Goal: Information Seeking & Learning: Learn about a topic

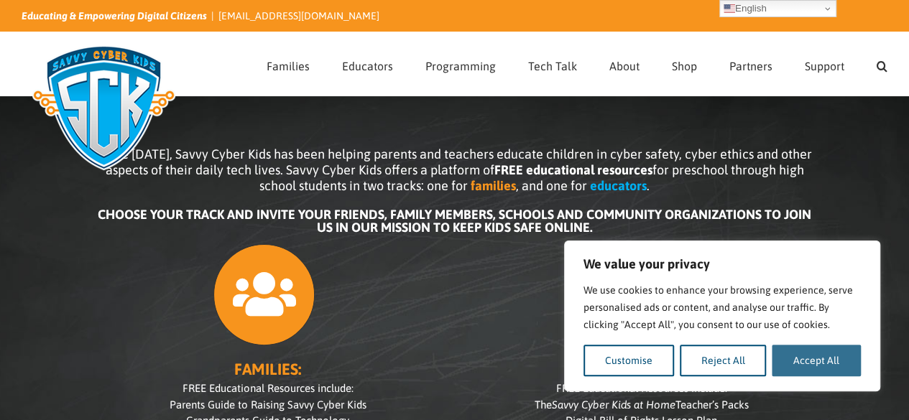
click at [832, 364] on button "Accept All" at bounding box center [816, 361] width 89 height 32
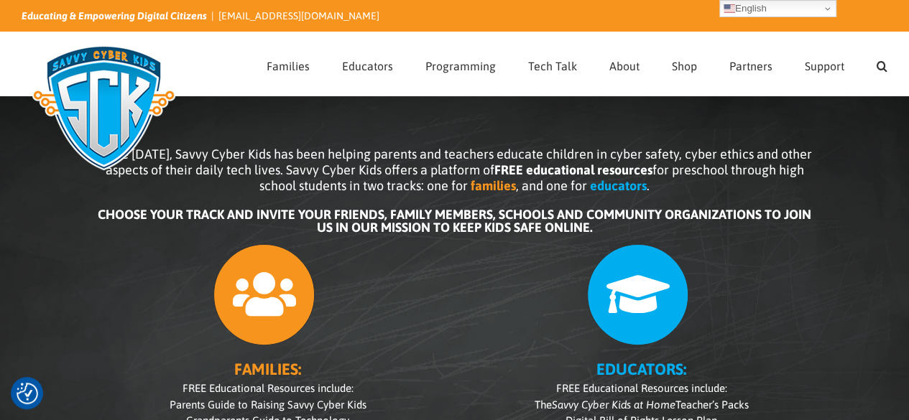
checkbox input "true"
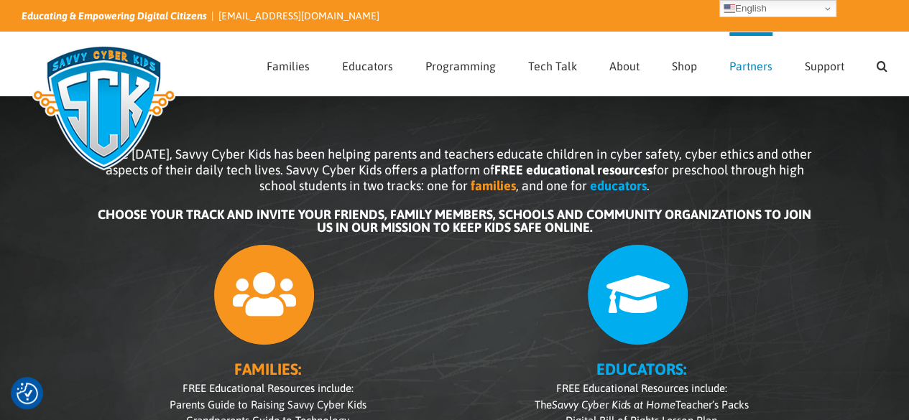
click at [748, 68] on span "Partners" at bounding box center [750, 65] width 43 height 11
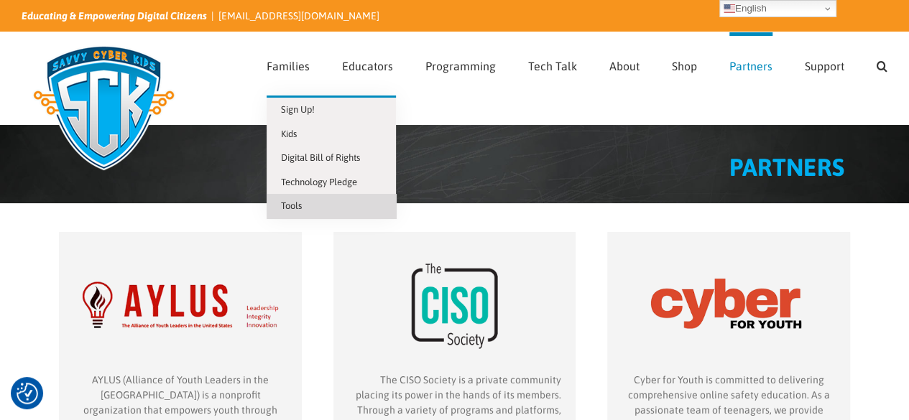
click at [299, 201] on span "Tools" at bounding box center [291, 206] width 21 height 11
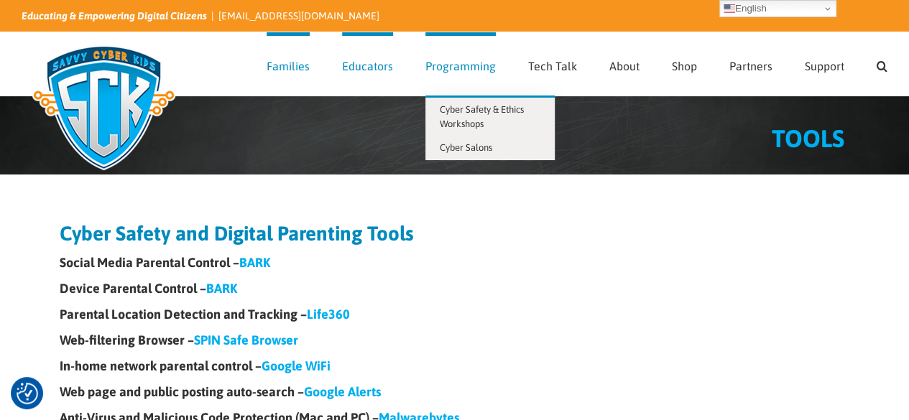
click at [441, 70] on span "Programming" at bounding box center [460, 65] width 70 height 11
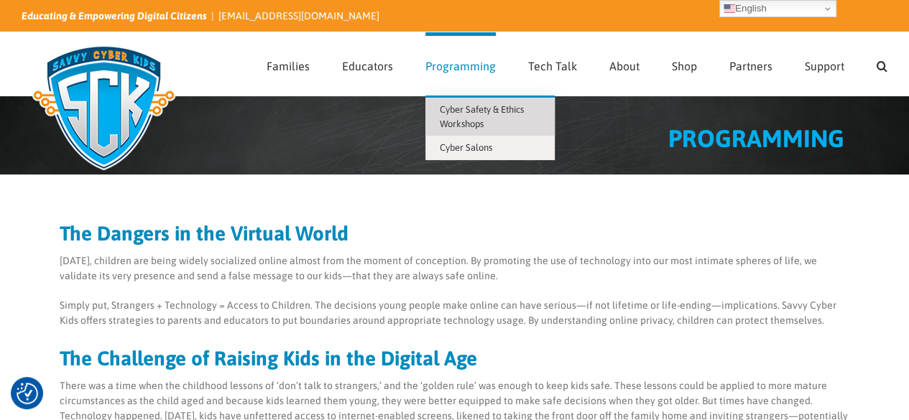
click at [487, 109] on span "Cyber Safety & Ethics Workshops" at bounding box center [482, 116] width 84 height 25
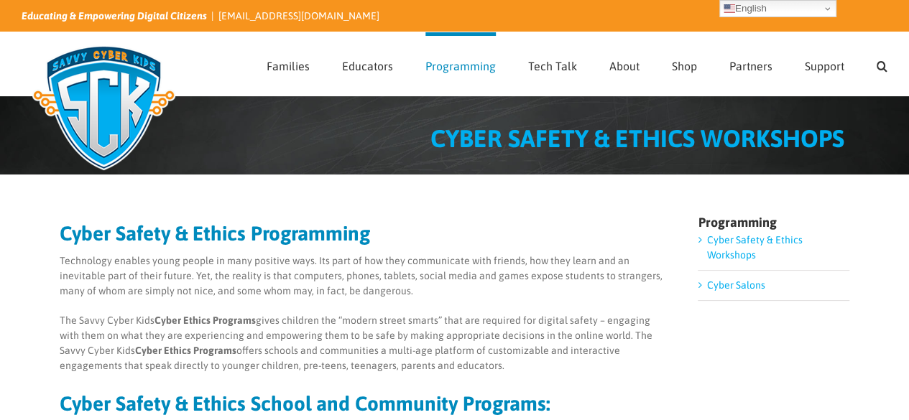
click at [723, 288] on link "Cyber Salons" at bounding box center [735, 285] width 58 height 11
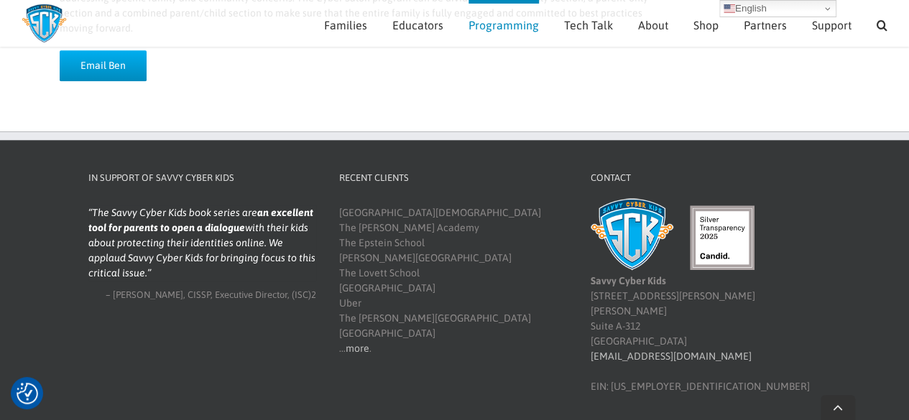
scroll to position [638, 0]
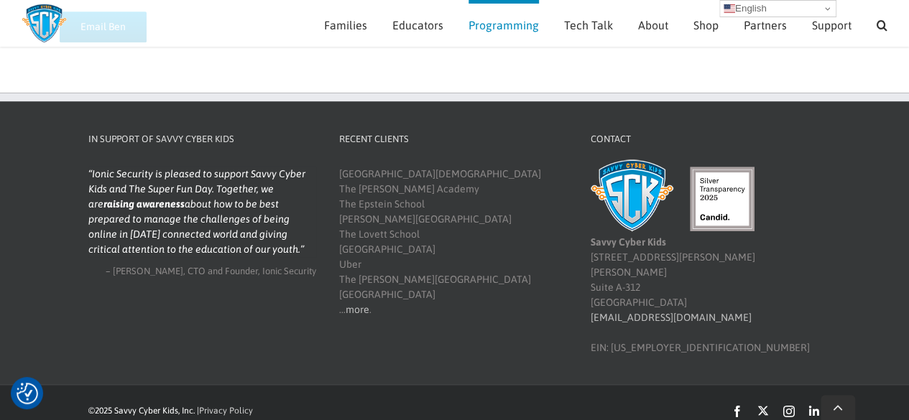
click at [824, 6] on link "English" at bounding box center [777, 8] width 117 height 17
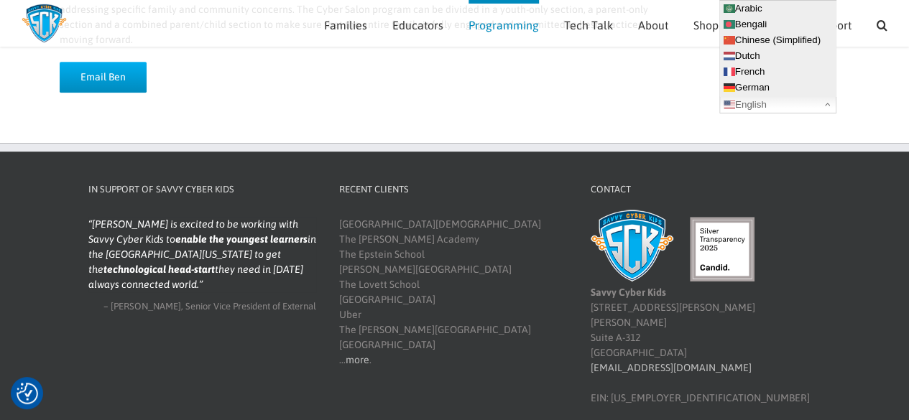
scroll to position [586, 0]
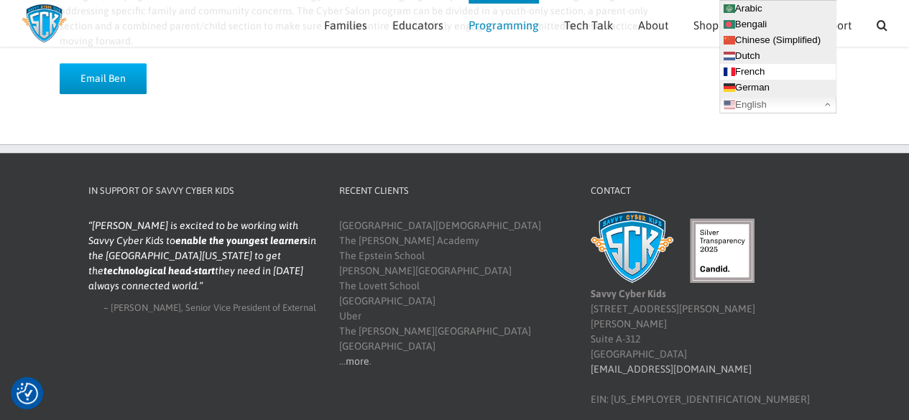
click at [734, 68] on link "French" at bounding box center [778, 72] width 116 height 16
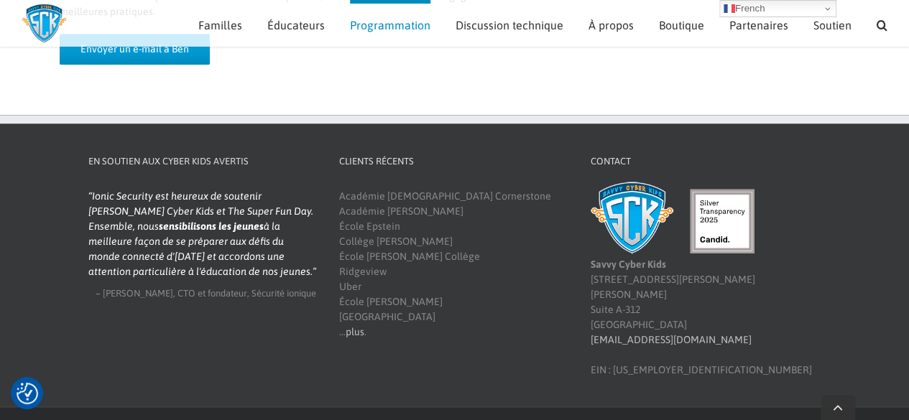
scroll to position [668, 0]
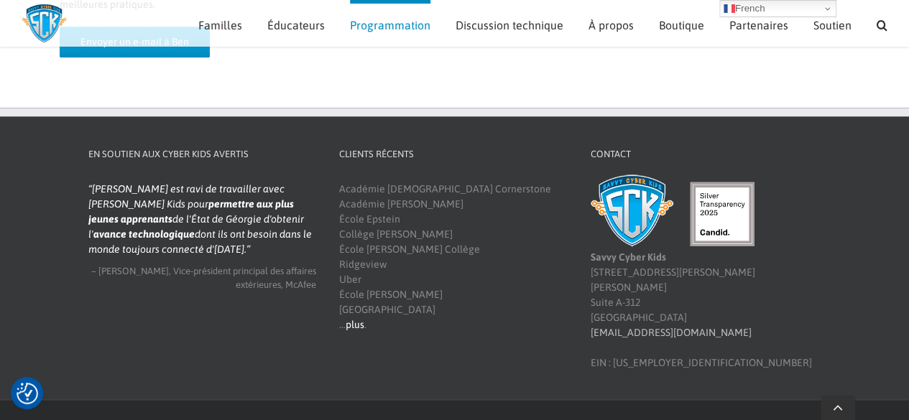
click at [356, 319] on font "plus" at bounding box center [355, 324] width 19 height 11
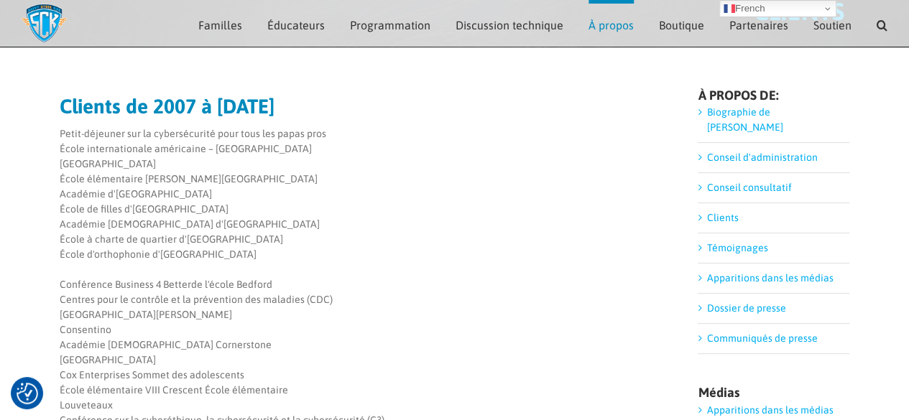
scroll to position [110, 0]
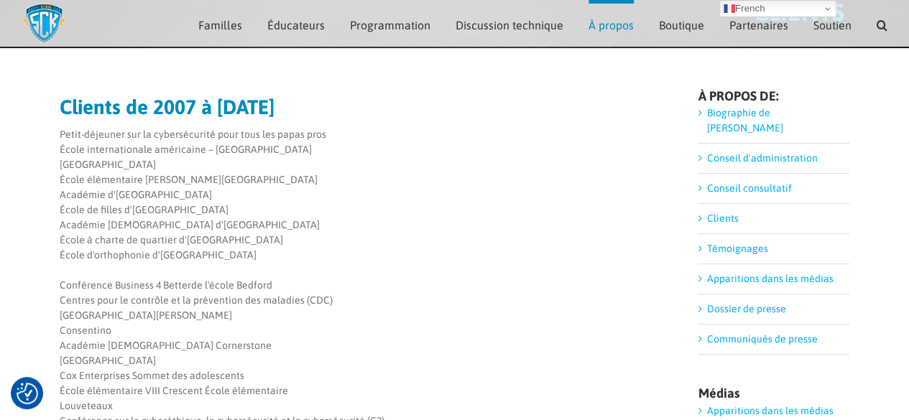
click at [706, 183] on link "Conseil consultatif" at bounding box center [748, 188] width 85 height 11
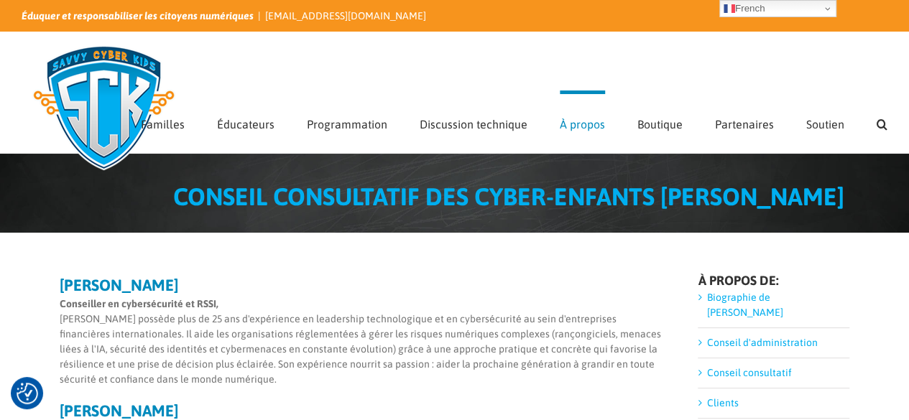
click at [465, 50] on div "Rechercher:  Familles S'inscrire! Enfants Déclaration des droits numériques En…" at bounding box center [455, 92] width 866 height 121
click at [266, 55] on div "Rechercher:  Familles S'inscrire! Enfants Déclaration des droits numériques En…" at bounding box center [455, 92] width 866 height 121
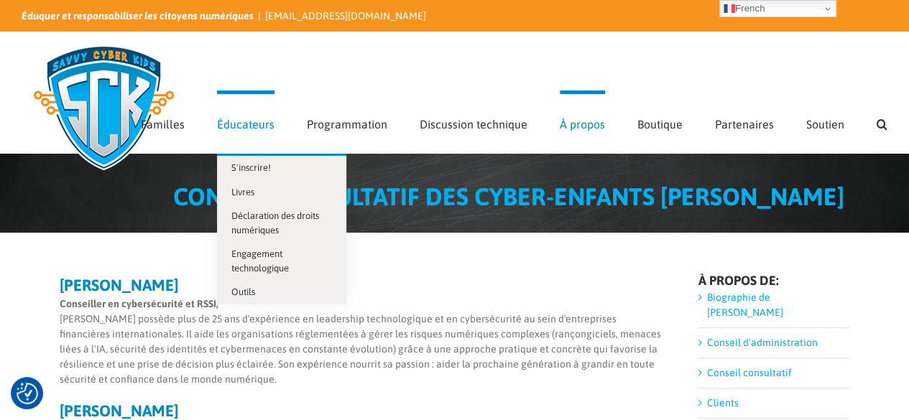
click at [261, 125] on font "Éducateurs" at bounding box center [245, 124] width 57 height 13
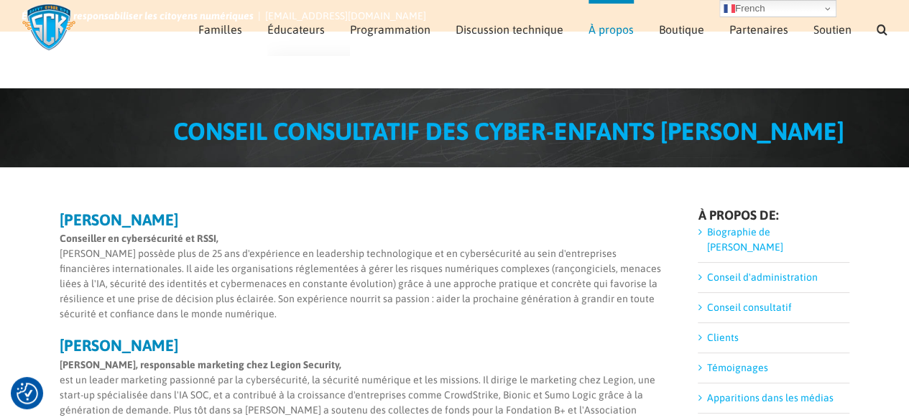
scroll to position [121, 0]
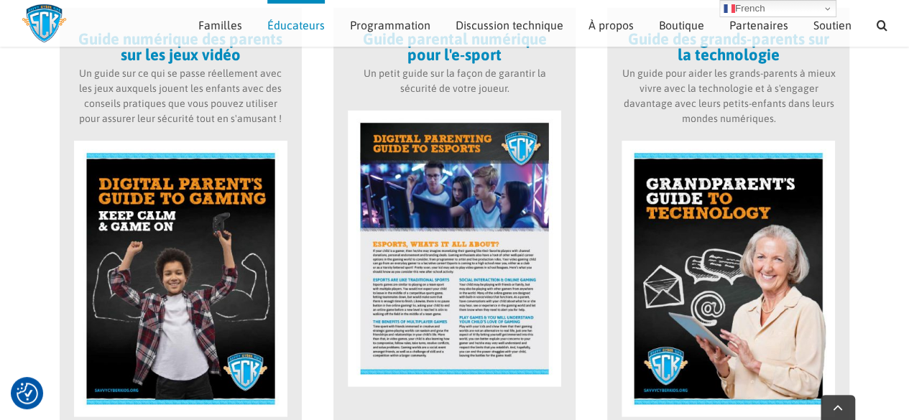
scroll to position [1866, 0]
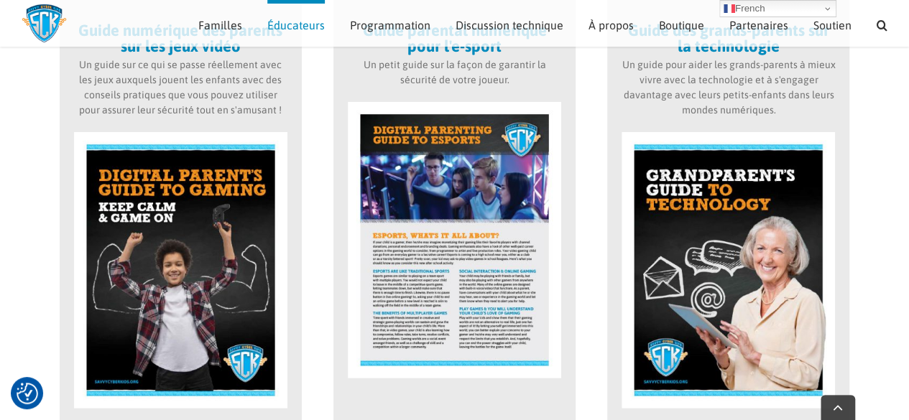
click at [187, 277] on img at bounding box center [180, 270] width 213 height 277
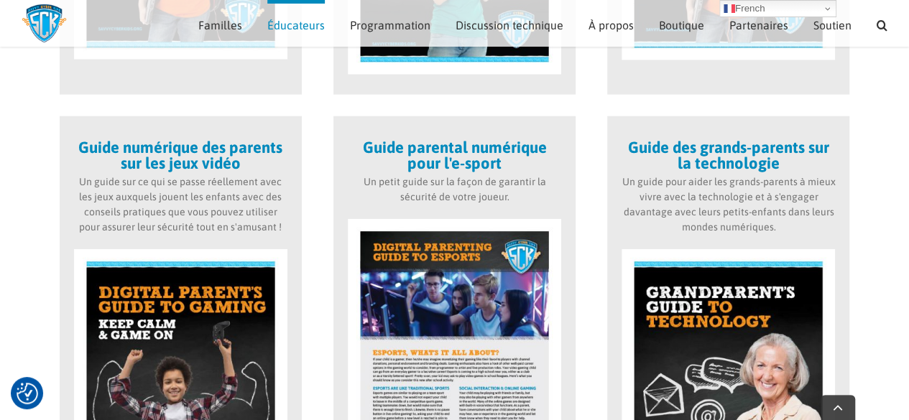
scroll to position [1692, 0]
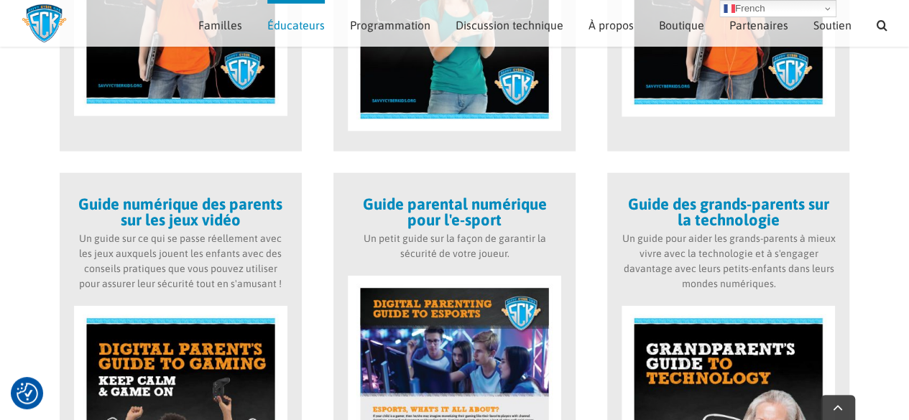
click at [195, 210] on font "Guide numérique des parents sur les jeux vidéo" at bounding box center [180, 212] width 204 height 34
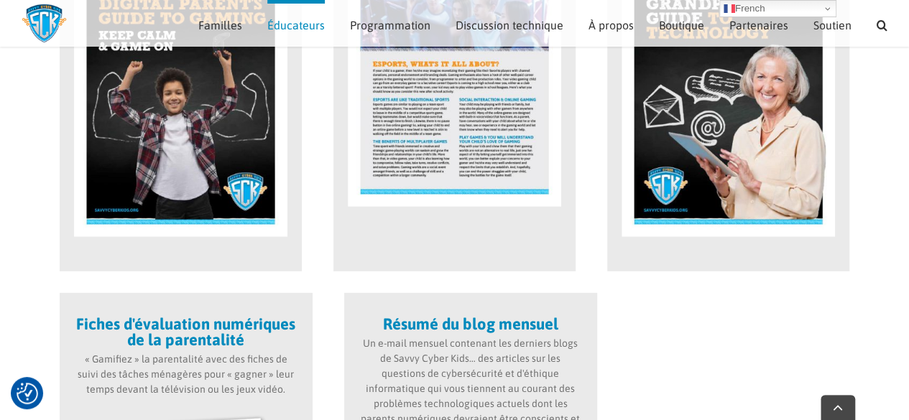
scroll to position [2038, 0]
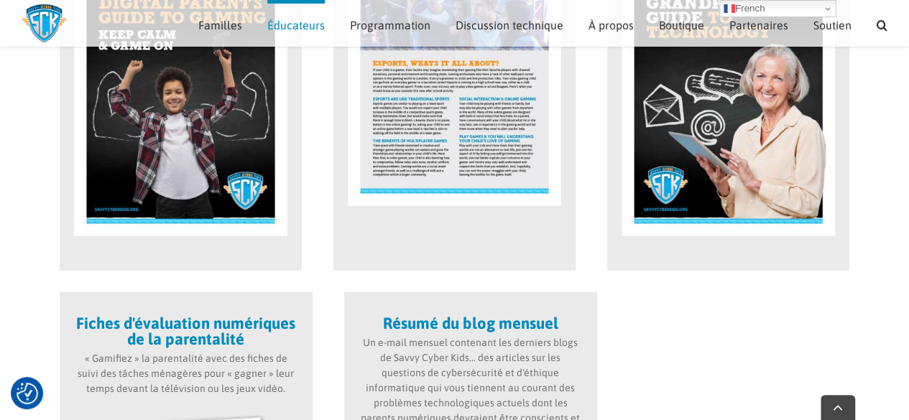
click at [184, 222] on img at bounding box center [180, 98] width 213 height 277
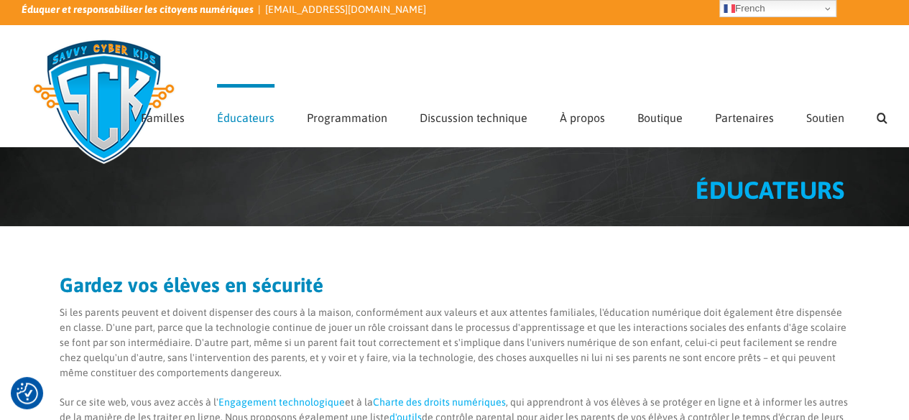
scroll to position [7, 0]
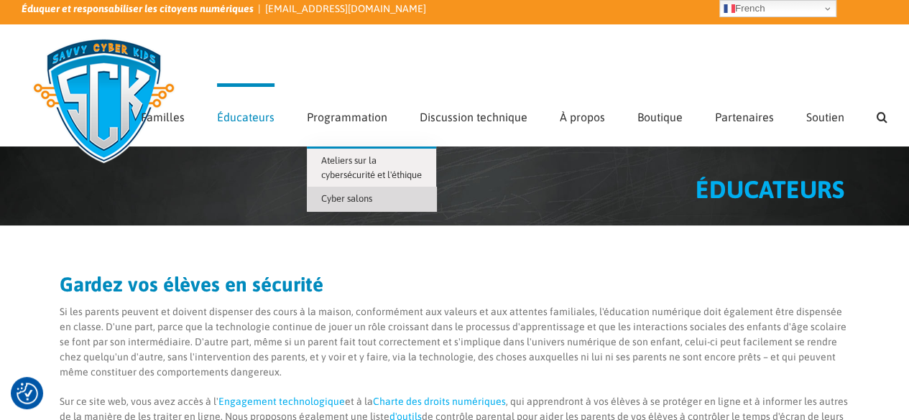
click at [349, 204] on font "Cyber ​​​​salons" at bounding box center [346, 198] width 51 height 11
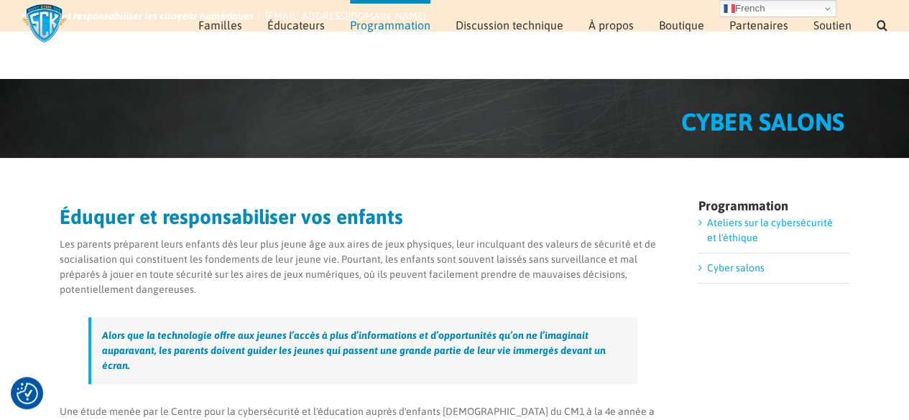
scroll to position [68, 0]
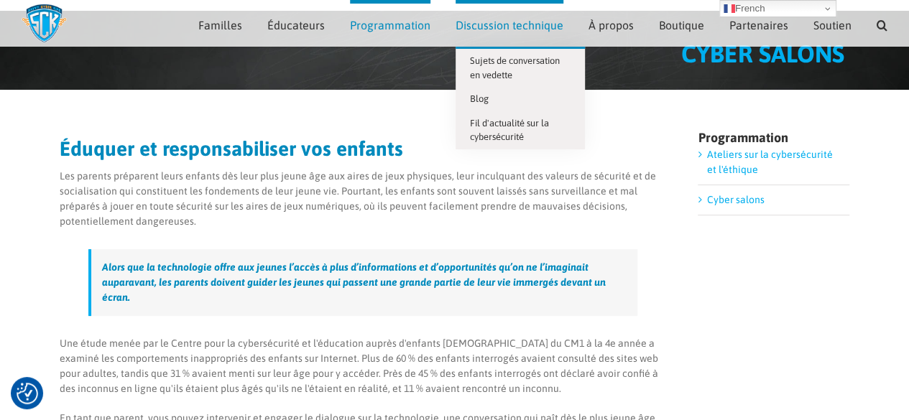
click at [500, 29] on font "Discussion technique" at bounding box center [510, 25] width 108 height 13
